Goal: Find specific page/section: Find specific page/section

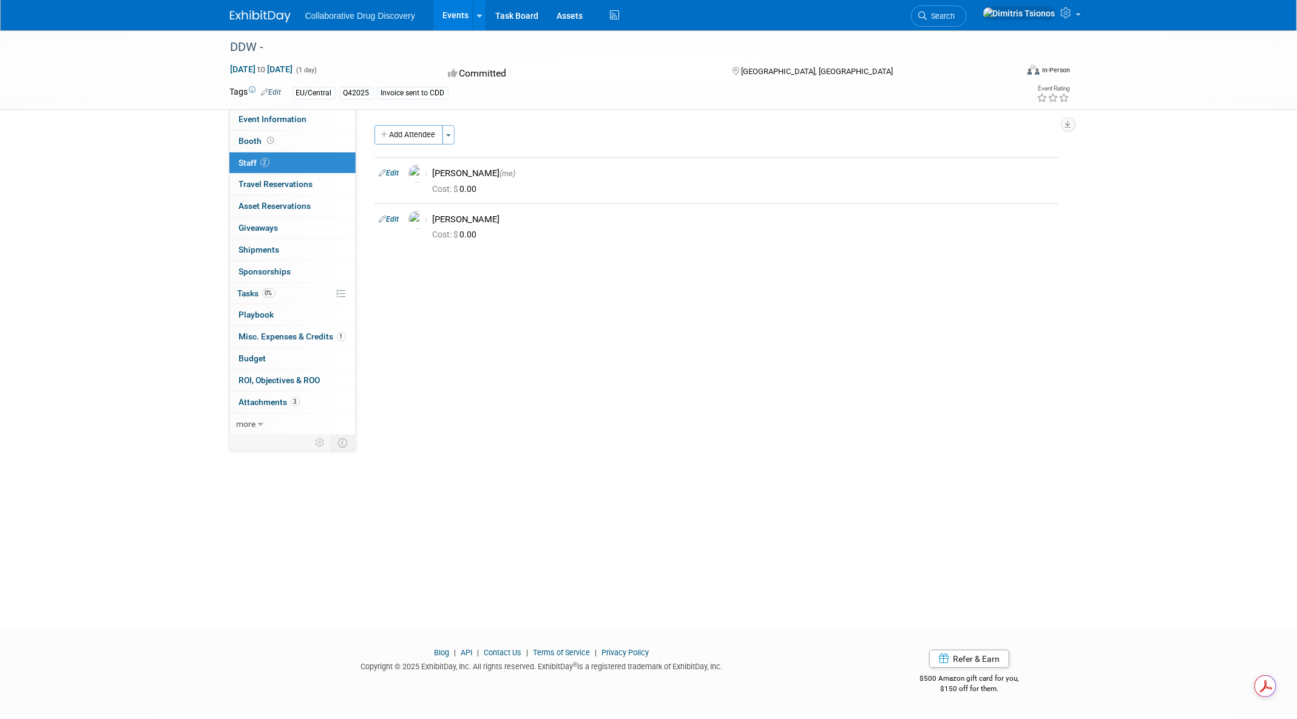
click at [273, 24] on div "Collaborative Drug Discovery Events Add Event Bulk Upload Events Shareable Even…" at bounding box center [649, 15] width 838 height 30
click at [274, 16] on img at bounding box center [260, 16] width 61 height 12
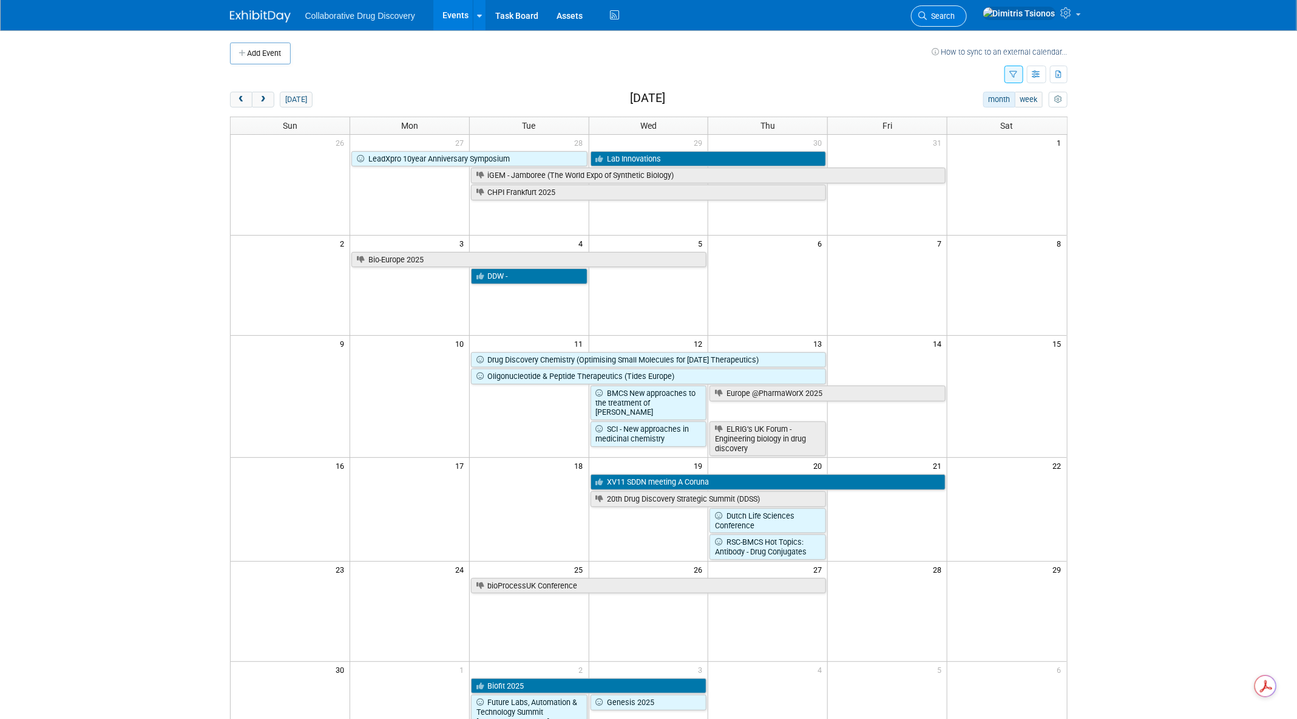
click at [928, 15] on icon at bounding box center [923, 16] width 8 height 8
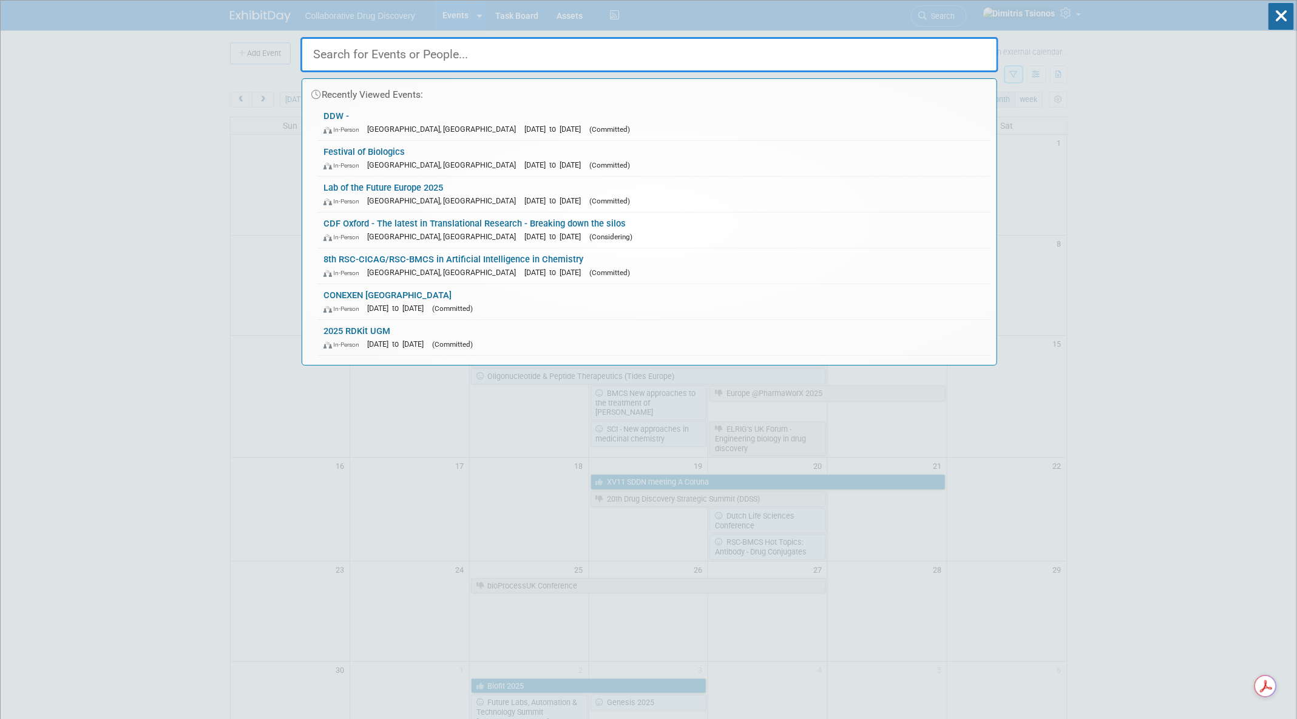
type input "e"
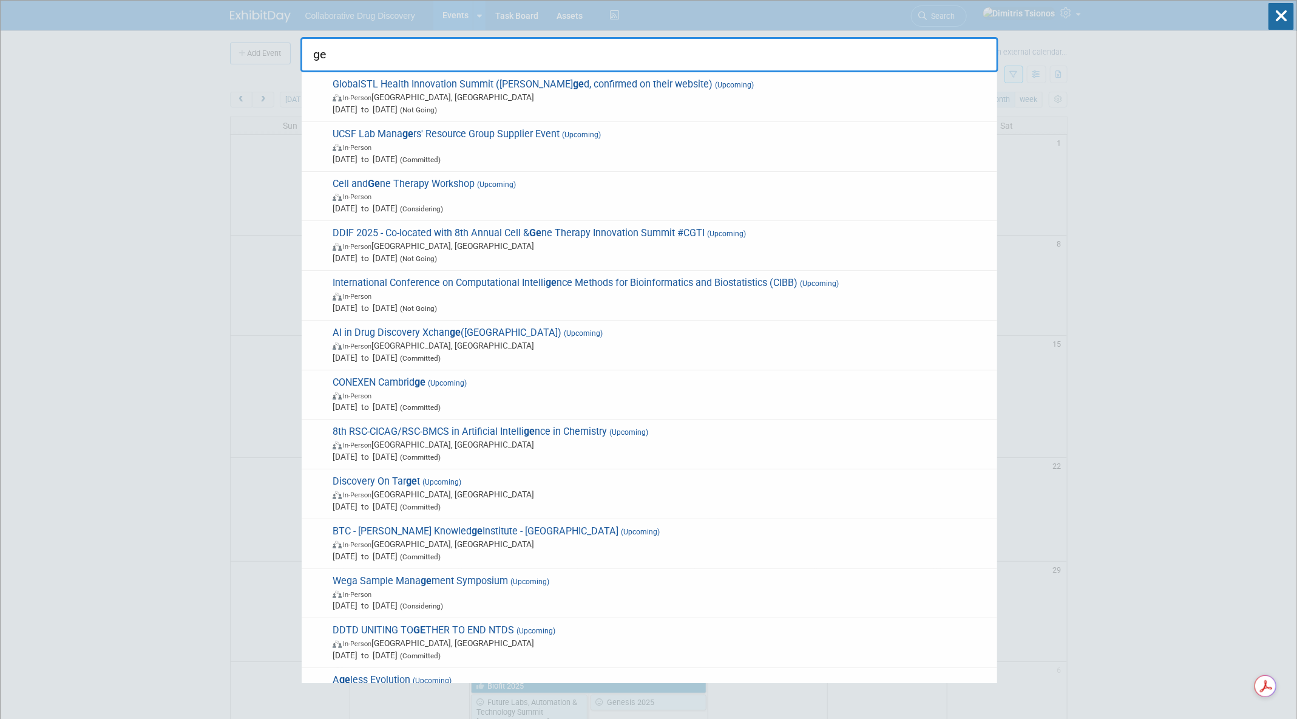
type input "g"
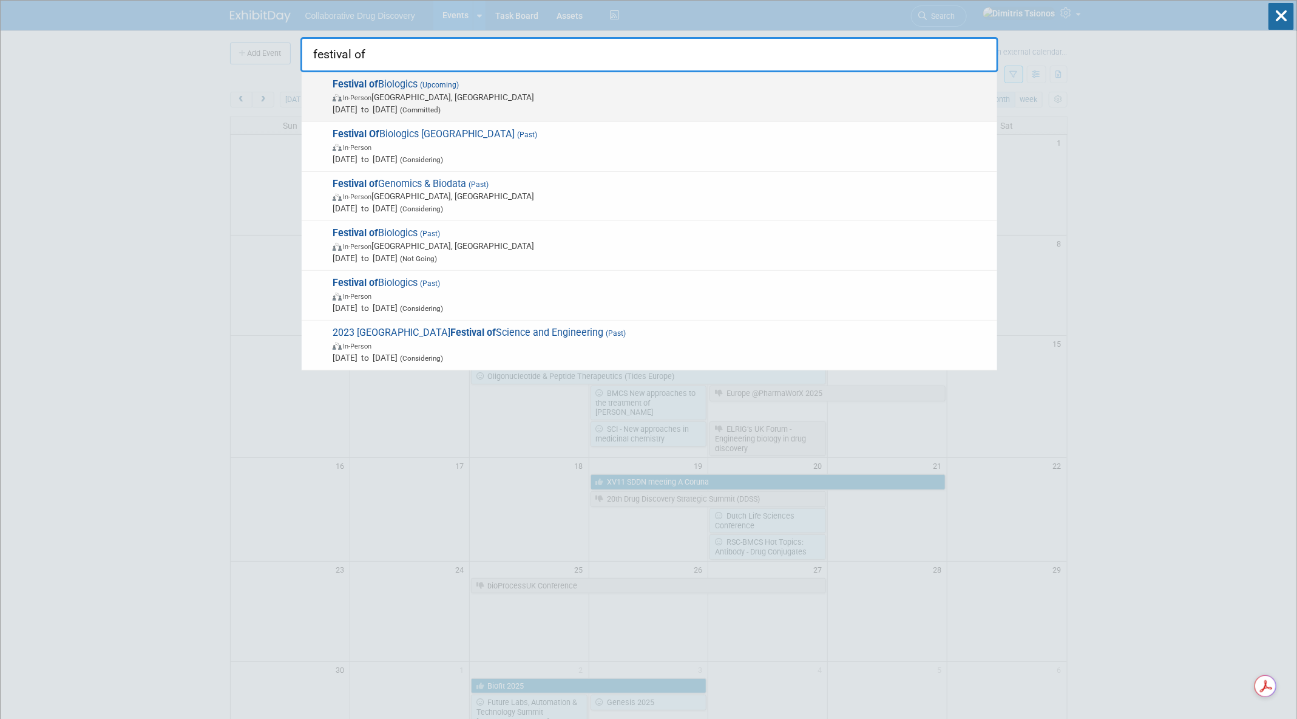
type input "festival of"
click at [546, 97] on span "In-Person Basel, Switzerland" at bounding box center [662, 97] width 659 height 12
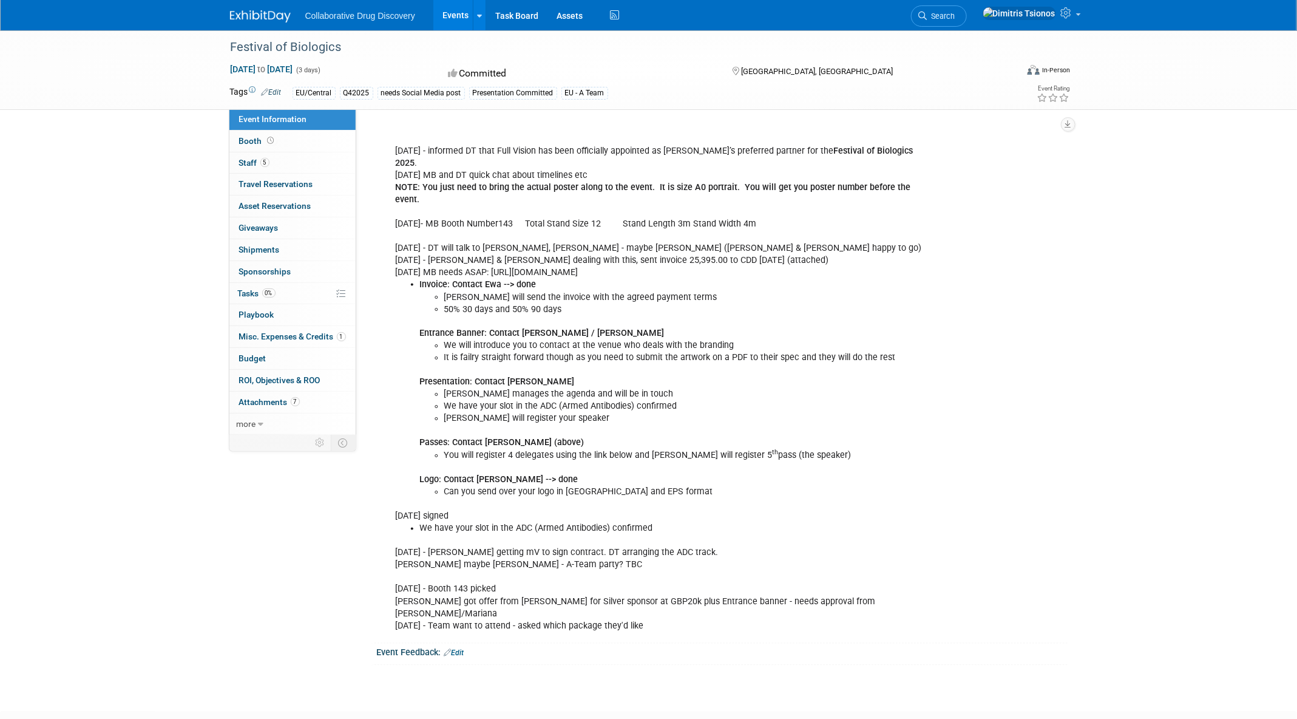
scroll to position [897, 0]
